Goal: Check status

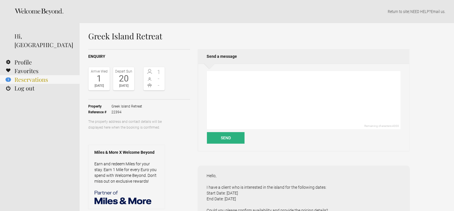
click at [52, 75] on link "1 Reservations" at bounding box center [40, 79] width 80 height 9
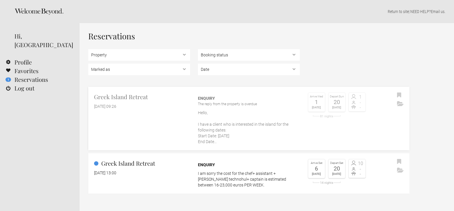
click at [229, 105] on div "The reply from the property is overdue" at bounding box center [249, 104] width 102 height 6
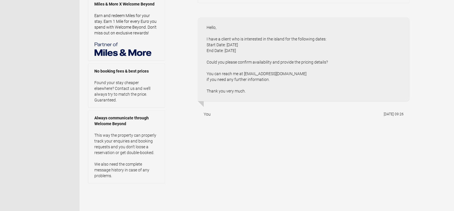
scroll to position [150, 0]
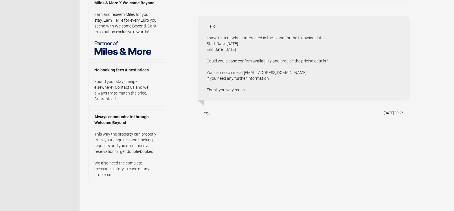
click at [201, 100] on div "Hello, I have a client who is interested in the island for the following dates:…" at bounding box center [303, 58] width 211 height 84
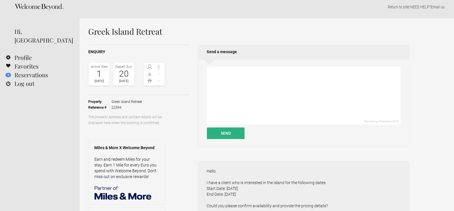
scroll to position [0, 0]
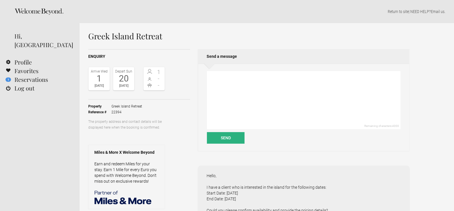
click at [19, 87] on header "Home Search Collections Remote work Photoshoot locations City breaks Family hol…" at bounding box center [40, 184] width 80 height 369
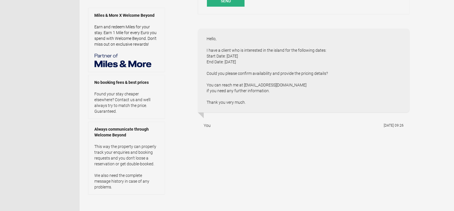
scroll to position [138, 0]
